Goal: Transaction & Acquisition: Purchase product/service

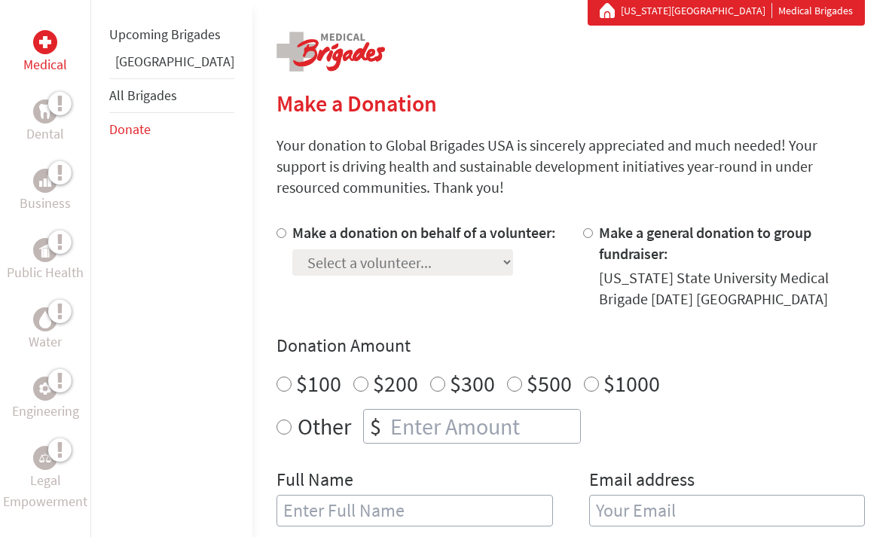
scroll to position [296, 0]
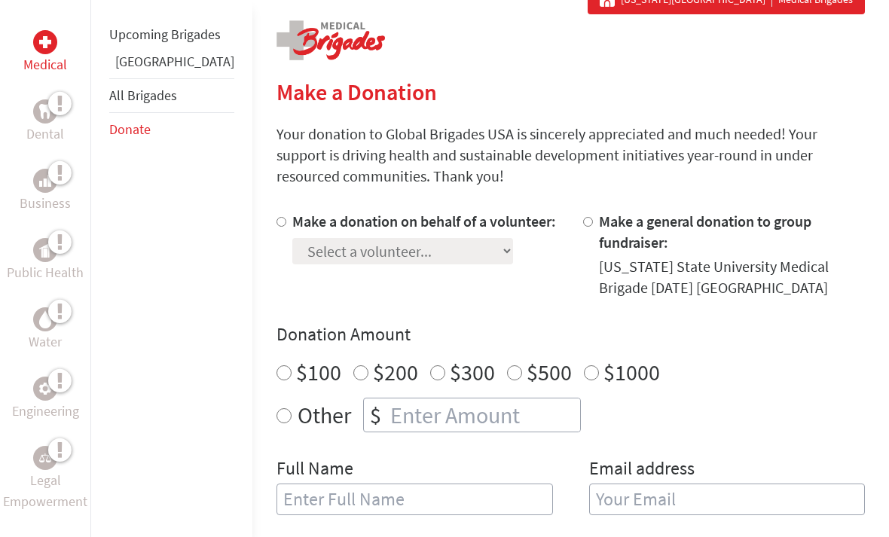
click at [276, 227] on input "Make a donation on behalf of a volunteer:" at bounding box center [281, 223] width 10 height 10
radio input "true"
click at [349, 258] on select "Select a volunteer... [PERSON_NAME] [PERSON_NAME] [PERSON_NAME] [PERSON_NAME] […" at bounding box center [402, 251] width 221 height 26
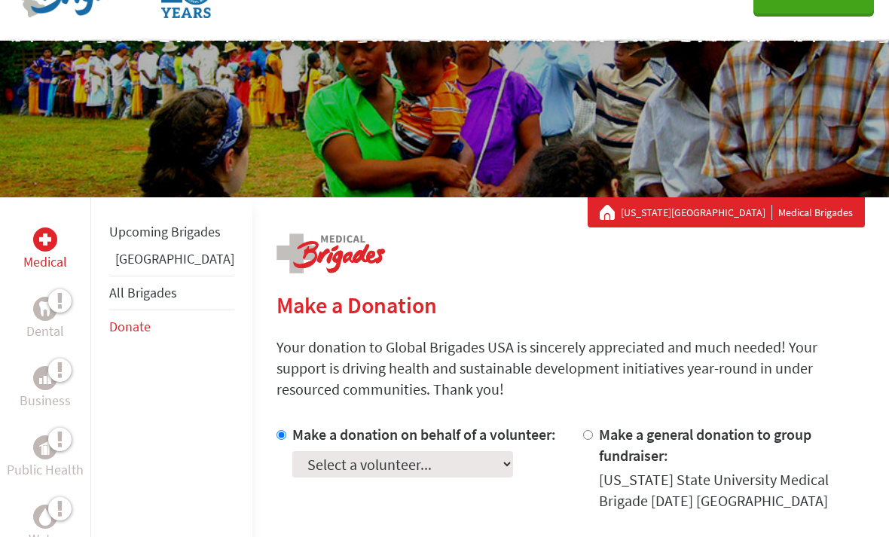
scroll to position [84, 0]
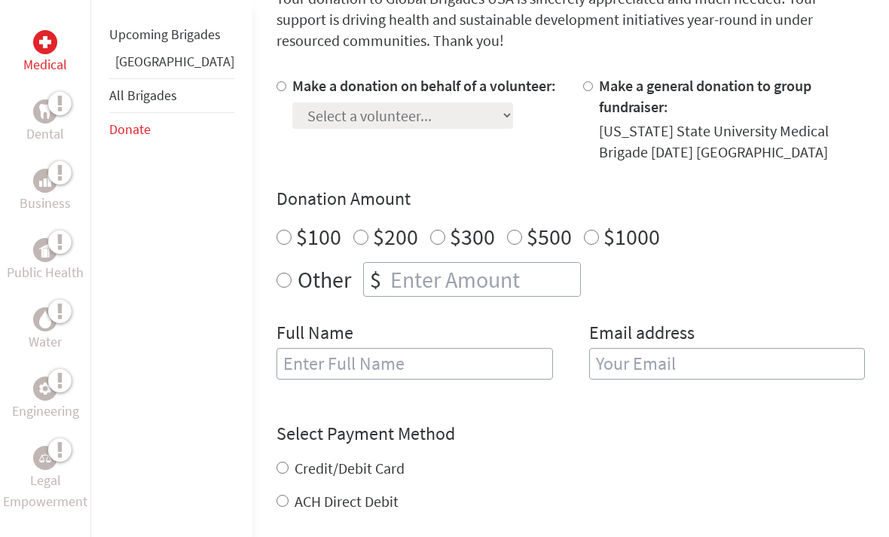
scroll to position [434, 0]
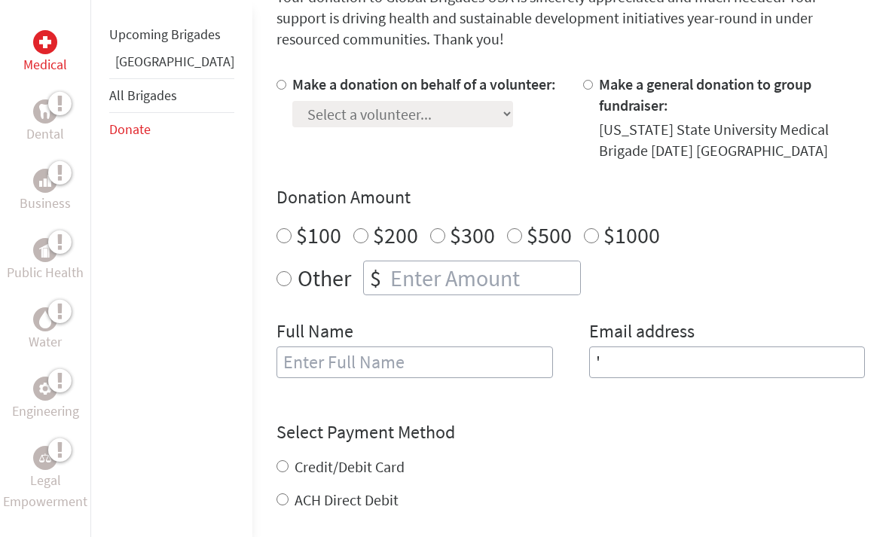
type input "'"
click at [766, 233] on div "Donation Amount $100 $200 $300 $500 $1000 Other $" at bounding box center [570, 240] width 588 height 110
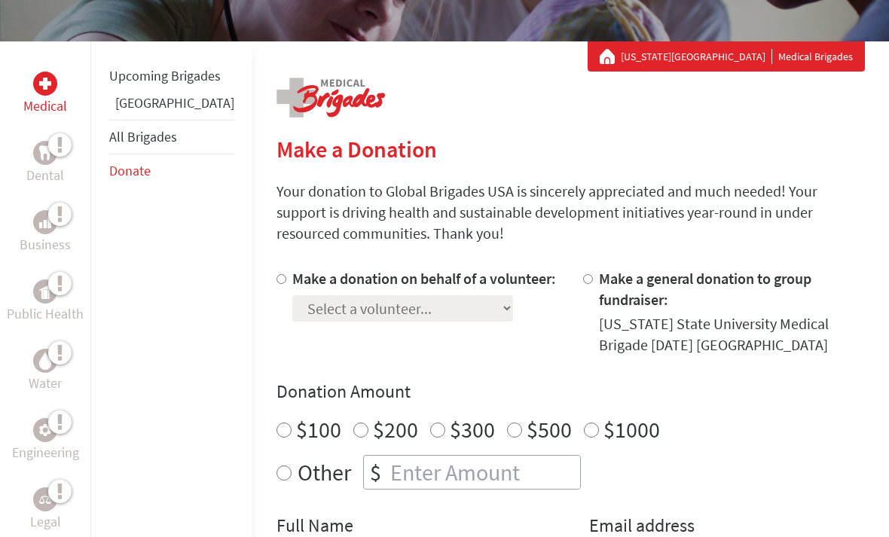
scroll to position [281, 0]
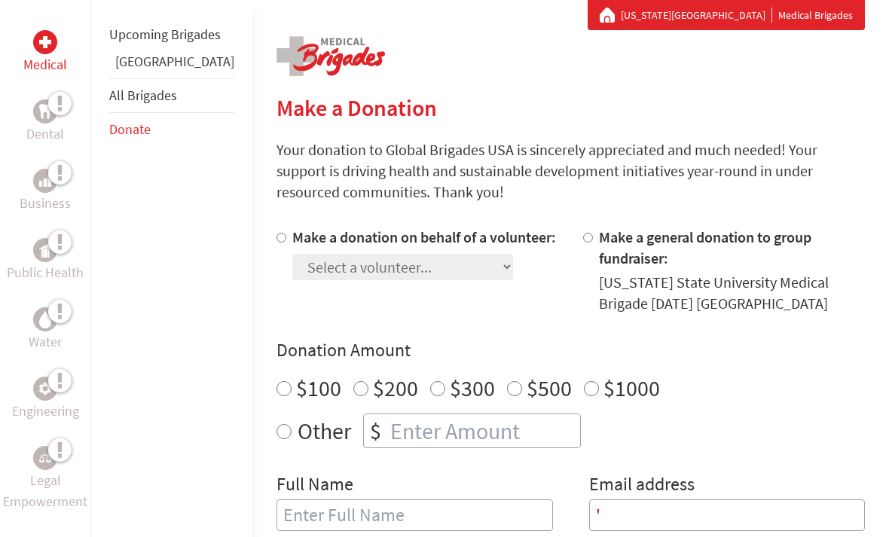
click at [292, 241] on label "Make a donation on behalf of a volunteer:" at bounding box center [424, 236] width 264 height 19
click at [276, 241] on input "Make a donation on behalf of a volunteer:" at bounding box center [281, 238] width 10 height 10
radio input "true"
click at [292, 267] on select "Select a volunteer... [PERSON_NAME] [PERSON_NAME] [PERSON_NAME] [PERSON_NAME] […" at bounding box center [402, 267] width 221 height 26
click at [533, 338] on h4 "Donation Amount" at bounding box center [570, 350] width 588 height 24
